Goal: Transaction & Acquisition: Obtain resource

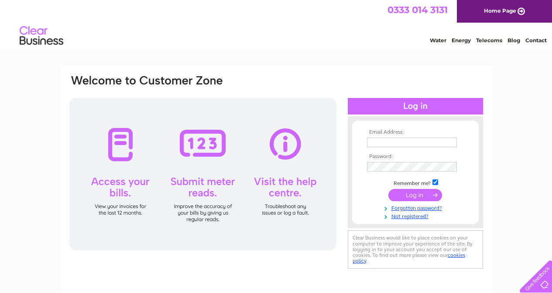
click at [390, 144] on input "text" at bounding box center [412, 143] width 90 height 10
type input "kenny@farleystradesuppliers.co.uk"
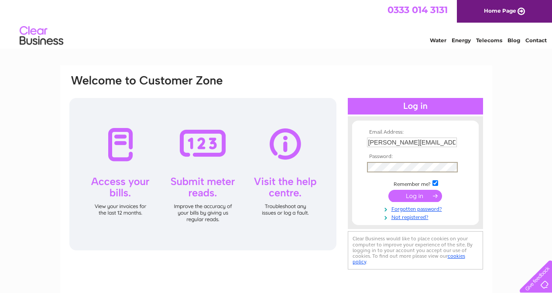
click at [421, 195] on input "submit" at bounding box center [415, 196] width 54 height 12
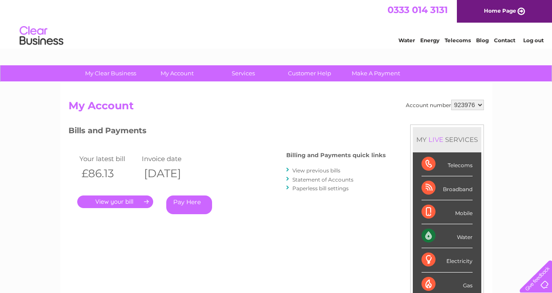
click at [129, 200] on link "." at bounding box center [115, 202] width 76 height 13
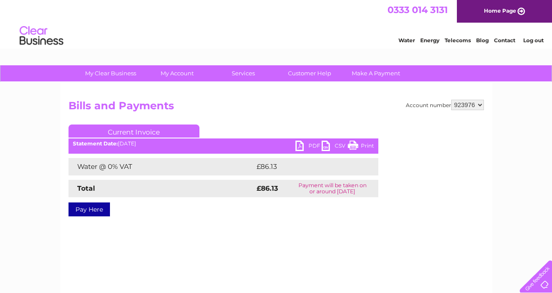
click at [310, 145] on link "PDF" at bounding box center [308, 147] width 26 height 13
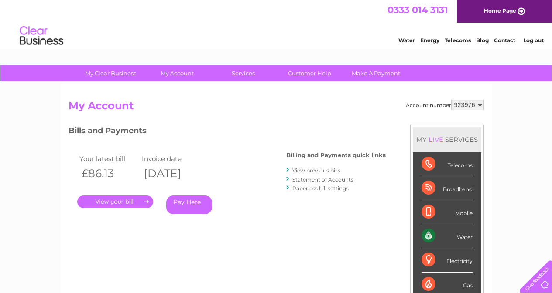
click at [322, 171] on link "View previous bills" at bounding box center [316, 170] width 48 height 7
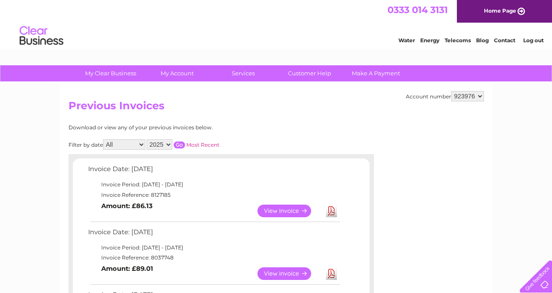
click at [292, 272] on link "View" at bounding box center [289, 274] width 64 height 13
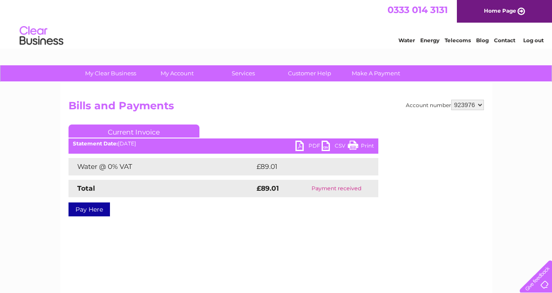
click at [313, 147] on link "PDF" at bounding box center [308, 147] width 26 height 13
